Goal: Task Accomplishment & Management: Use online tool/utility

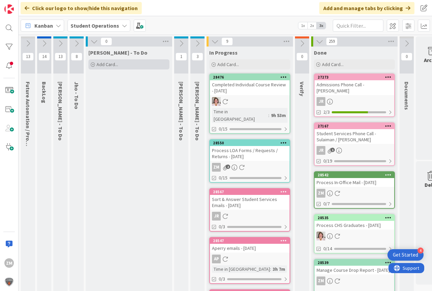
scroll to position [0, 11]
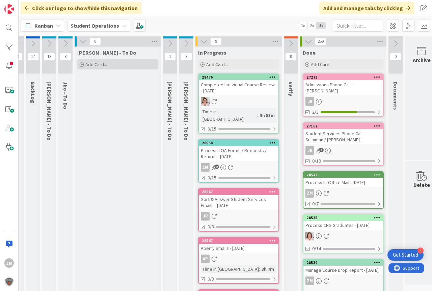
click at [97, 65] on span "Add Card..." at bounding box center [96, 64] width 22 height 6
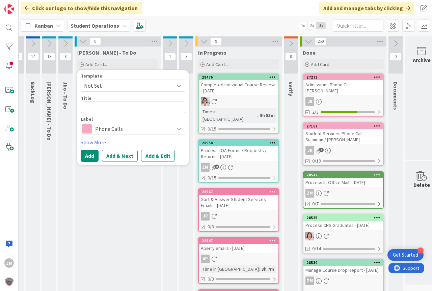
click at [178, 85] on icon at bounding box center [178, 85] width 5 height 5
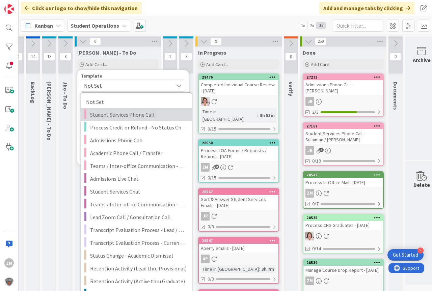
click at [120, 113] on span "Student Services Phone Call" at bounding box center [138, 114] width 97 height 9
type textarea "x"
type textarea "Student Services Phone Call"
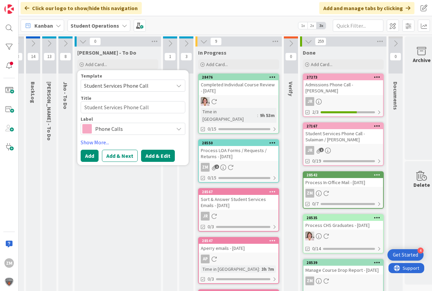
click at [160, 156] on button "Add & Edit" at bounding box center [158, 156] width 34 height 12
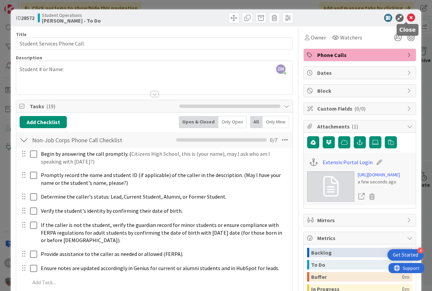
click at [407, 17] on icon at bounding box center [411, 18] width 8 height 8
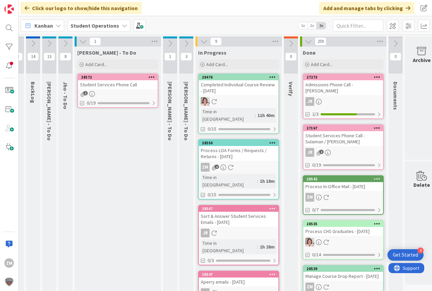
click at [154, 77] on icon at bounding box center [152, 77] width 6 height 5
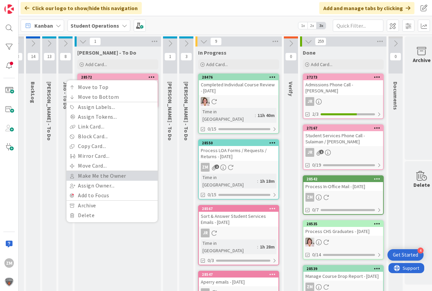
click at [96, 175] on link "Make Me the Owner" at bounding box center [111, 176] width 91 height 10
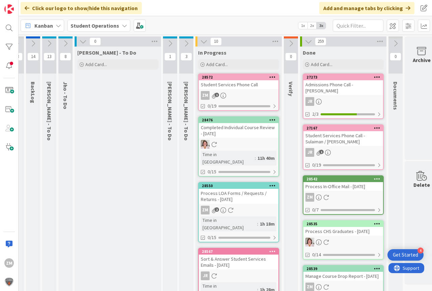
click at [240, 90] on link "28572 Student Services Phone Call ZM 1 0/19" at bounding box center [238, 92] width 81 height 37
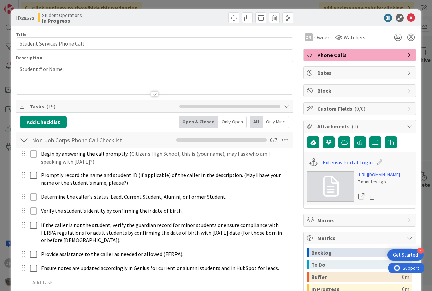
click at [81, 72] on p "Student # or Name:" at bounding box center [155, 69] width 270 height 8
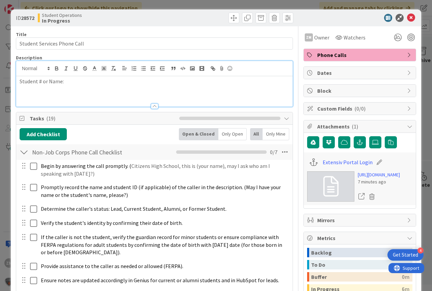
click at [78, 80] on p "Student # or Name:" at bounding box center [155, 82] width 270 height 8
click at [92, 86] on p "A" at bounding box center [155, 89] width 270 height 8
click at [409, 18] on icon at bounding box center [411, 18] width 8 height 8
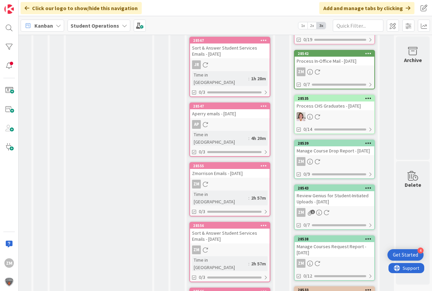
scroll to position [169, 23]
